Goal: Task Accomplishment & Management: Use online tool/utility

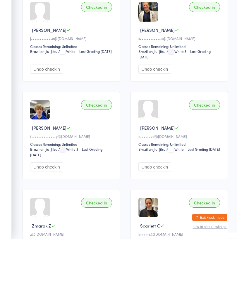
scroll to position [57, 0]
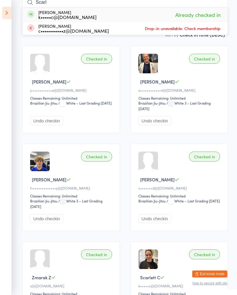
type input "Scarl"
click at [10, 86] on aside "Events for [DATE] [DATE] [DATE] Sun Mon Tue Wed Thu Fri Sat 40 28 29 30 01 02 0…" at bounding box center [6, 147] width 12 height 295
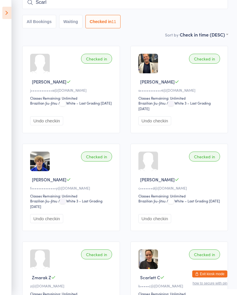
click at [5, 13] on icon at bounding box center [6, 13] width 9 height 12
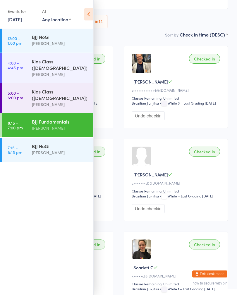
click at [37, 149] on div "[PERSON_NAME]" at bounding box center [60, 152] width 56 height 7
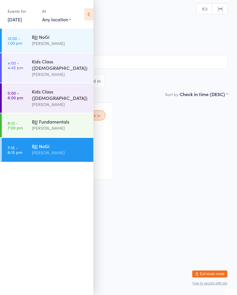
click at [191, 135] on div "Waiting to check in Rain H r•••••••4@[DOMAIN_NAME] Classes Remaining: Unlimited…" at bounding box center [118, 140] width 229 height 87
click at [89, 11] on icon at bounding box center [88, 14] width 9 height 12
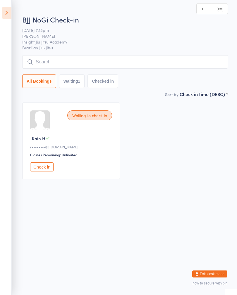
click at [151, 63] on input "search" at bounding box center [125, 61] width 206 height 13
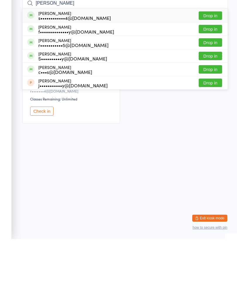
type input "[PERSON_NAME]"
click at [211, 67] on button "Drop in" at bounding box center [210, 71] width 23 height 8
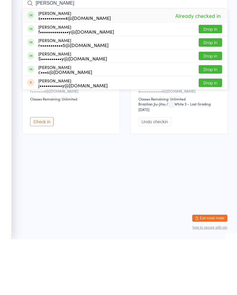
type input "[PERSON_NAME]"
click at [216, 81] on button "Drop in" at bounding box center [210, 85] width 23 height 8
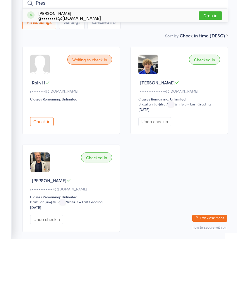
type input "Presi"
click at [212, 67] on button "Drop in" at bounding box center [210, 71] width 23 height 8
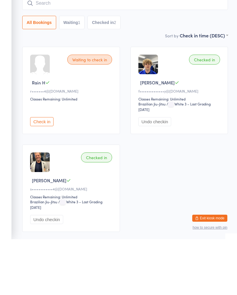
scroll to position [43, 0]
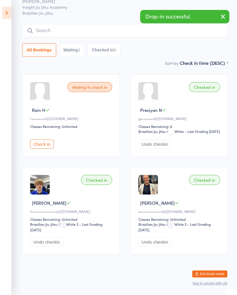
click at [119, 24] on input "search" at bounding box center [125, 30] width 206 height 13
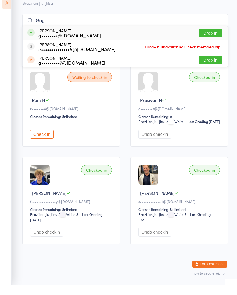
type input "Grig"
click at [215, 39] on button "Drop in" at bounding box center [210, 43] width 23 height 8
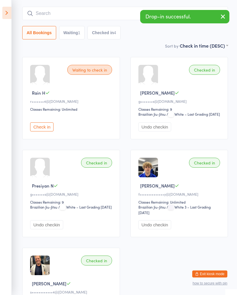
scroll to position [46, 0]
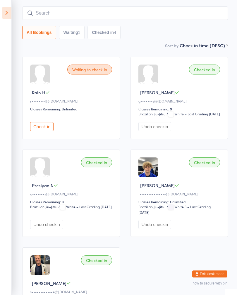
click at [59, 15] on input "search" at bounding box center [125, 12] width 206 height 13
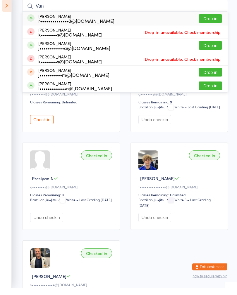
type input "Van"
click at [211, 49] on button "Drop in" at bounding box center [210, 53] width 23 height 8
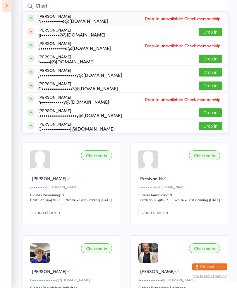
type input "Charl"
click at [213, 35] on button "Drop in" at bounding box center [210, 39] width 23 height 8
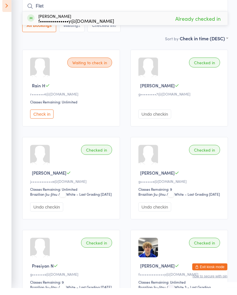
click at [17, 0] on ui-view "BJJ NoGi Check-in [DATE] 7:15pm [PERSON_NAME] Insight Jiu Jitsu Academy Brazili…" at bounding box center [118, 196] width 237 height 466
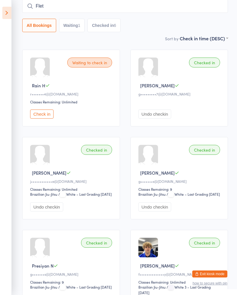
click at [4, 6] on aside "Events for [DATE] [DATE] [DATE] Sun Mon Tue Wed Thu Fri Sat 40 28 29 30 01 02 0…" at bounding box center [6, 147] width 12 height 295
click at [5, 13] on icon at bounding box center [6, 13] width 9 height 12
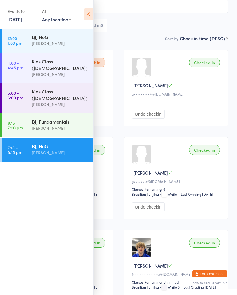
click at [154, 37] on div "Sort by Check in time (DESC) First name (ASC) First name (DESC) Last name (ASC)…" at bounding box center [118, 38] width 219 height 6
click at [86, 16] on icon at bounding box center [88, 14] width 9 height 12
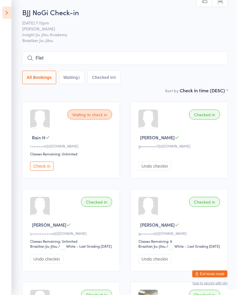
scroll to position [0, 0]
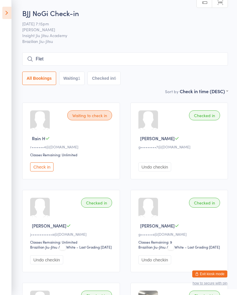
click at [58, 58] on input "Flet" at bounding box center [125, 58] width 206 height 13
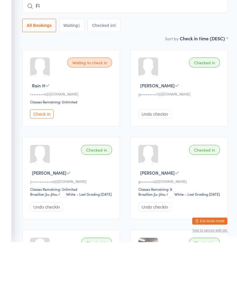
type input "F"
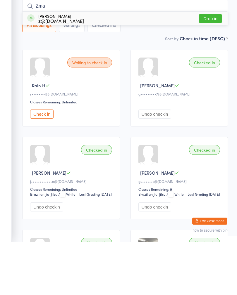
type input "Zma"
click at [58, 67] on div "[PERSON_NAME] z@[DOMAIN_NAME]" at bounding box center [61, 71] width 46 height 9
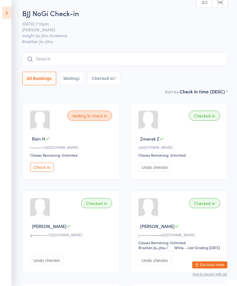
click at [46, 59] on input "search" at bounding box center [125, 58] width 206 height 13
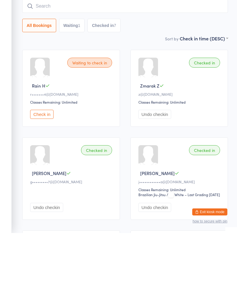
click at [35, 163] on button "Check in" at bounding box center [41, 167] width 23 height 9
